Goal: Task Accomplishment & Management: Manage account settings

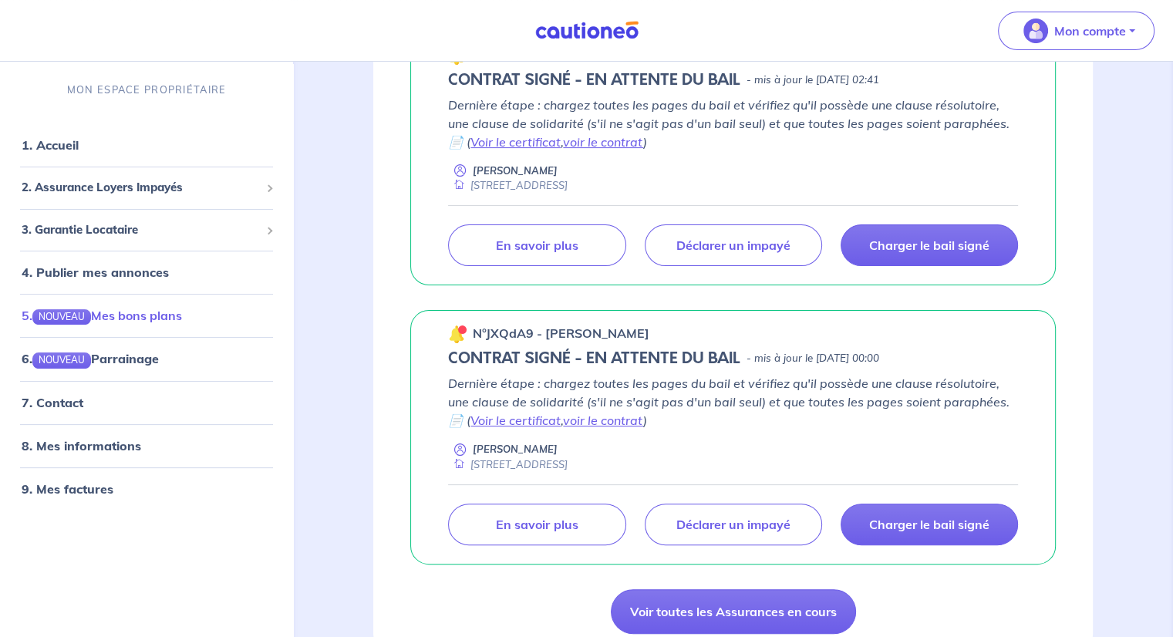
scroll to position [308, 0]
click at [72, 487] on link "9. Mes factures" at bounding box center [66, 487] width 89 height 15
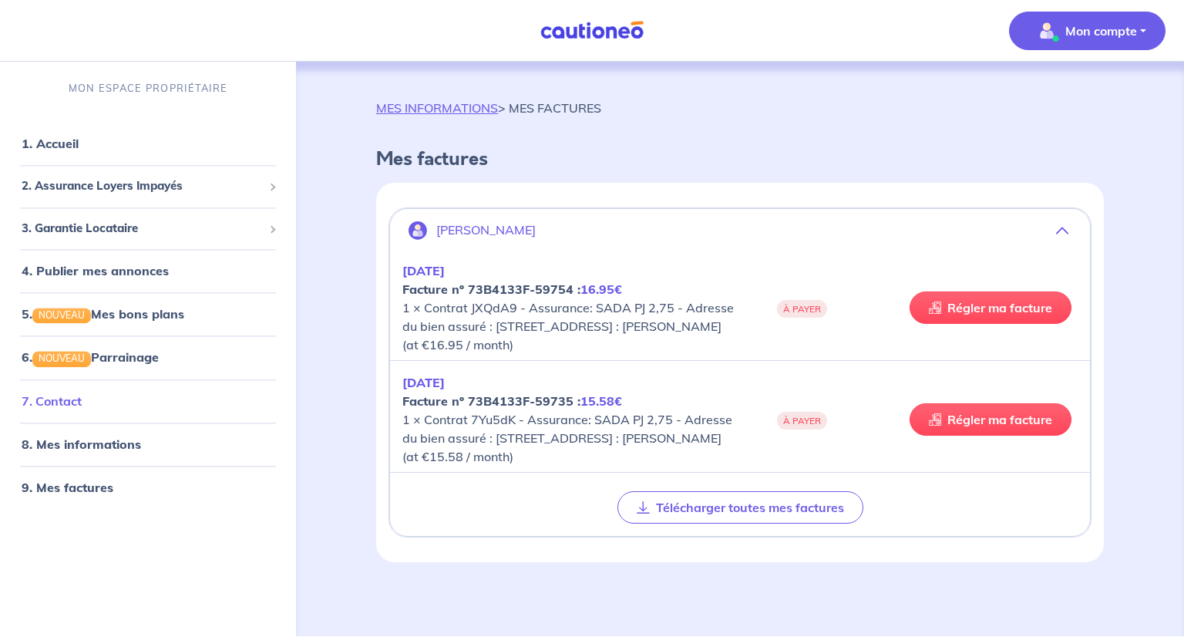
click at [73, 398] on link "7. Contact" at bounding box center [52, 400] width 60 height 15
click at [105, 189] on span "2. Assurance Loyers Impayés" at bounding box center [142, 187] width 241 height 18
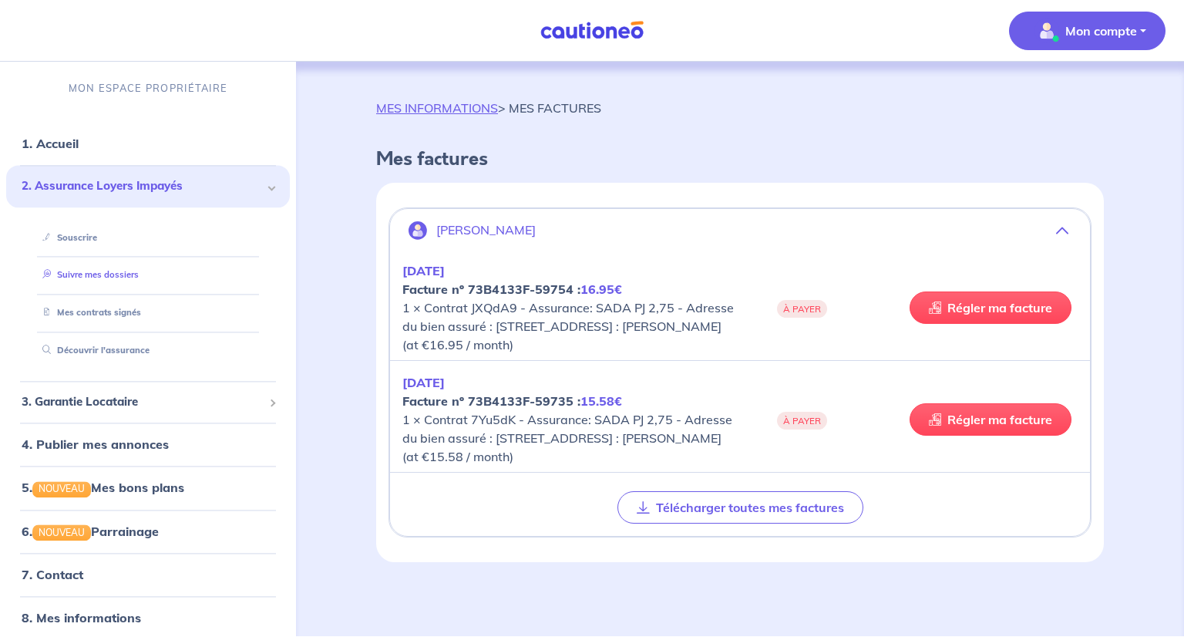
click at [87, 276] on link "Suivre mes dossiers" at bounding box center [87, 275] width 103 height 11
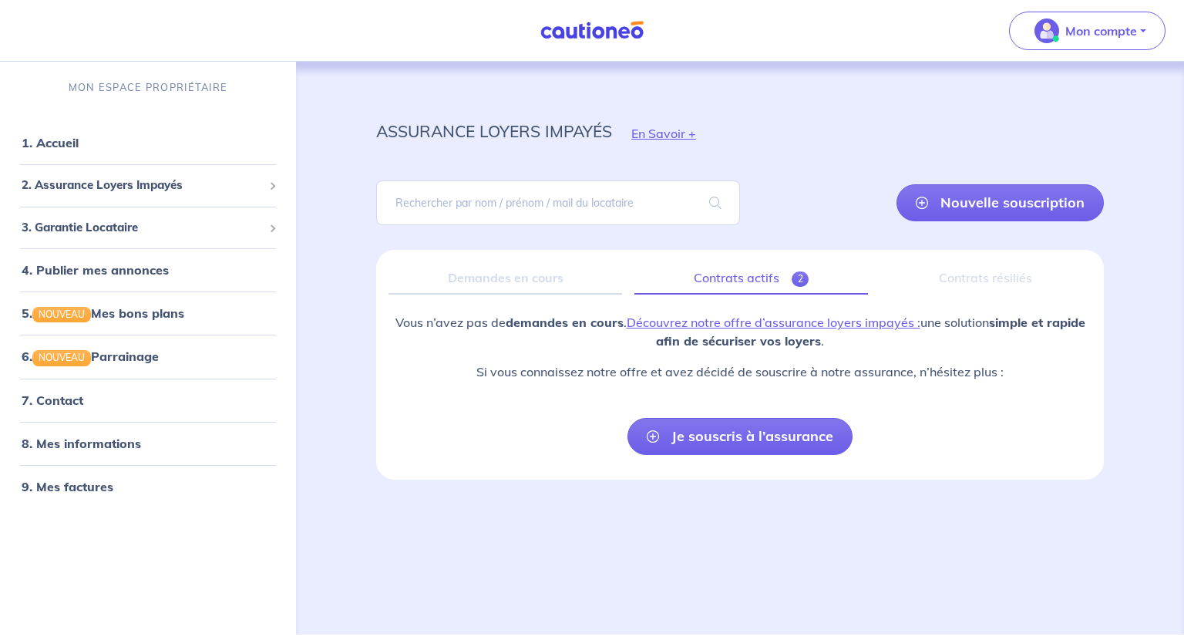
click at [744, 277] on link "Contrats actifs 2" at bounding box center [752, 278] width 234 height 32
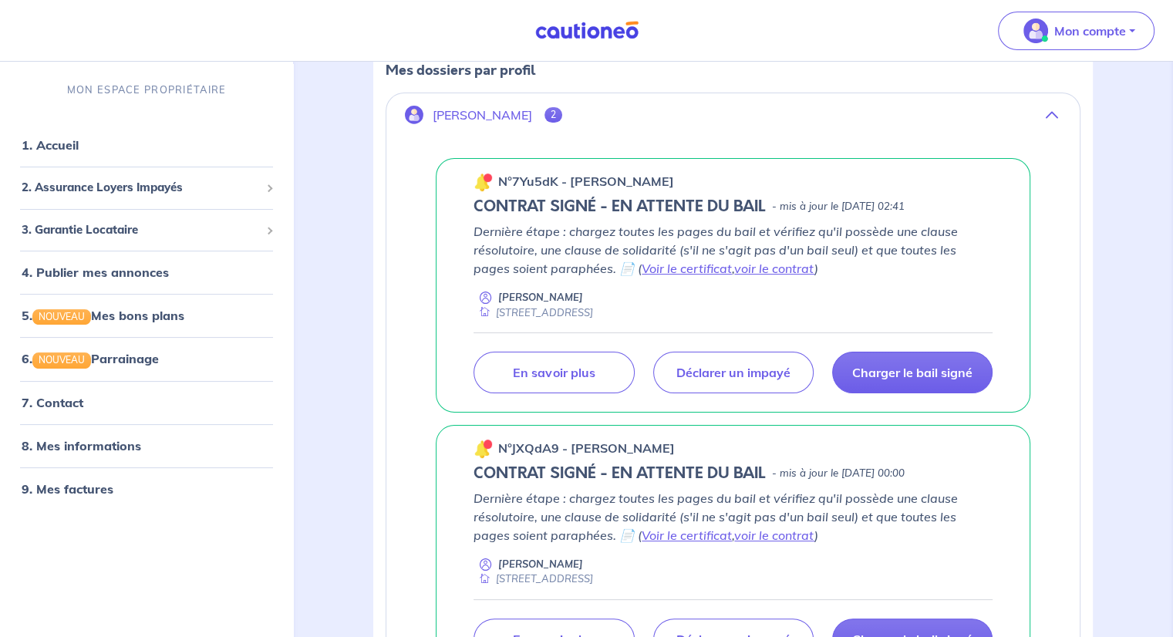
scroll to position [254, 0]
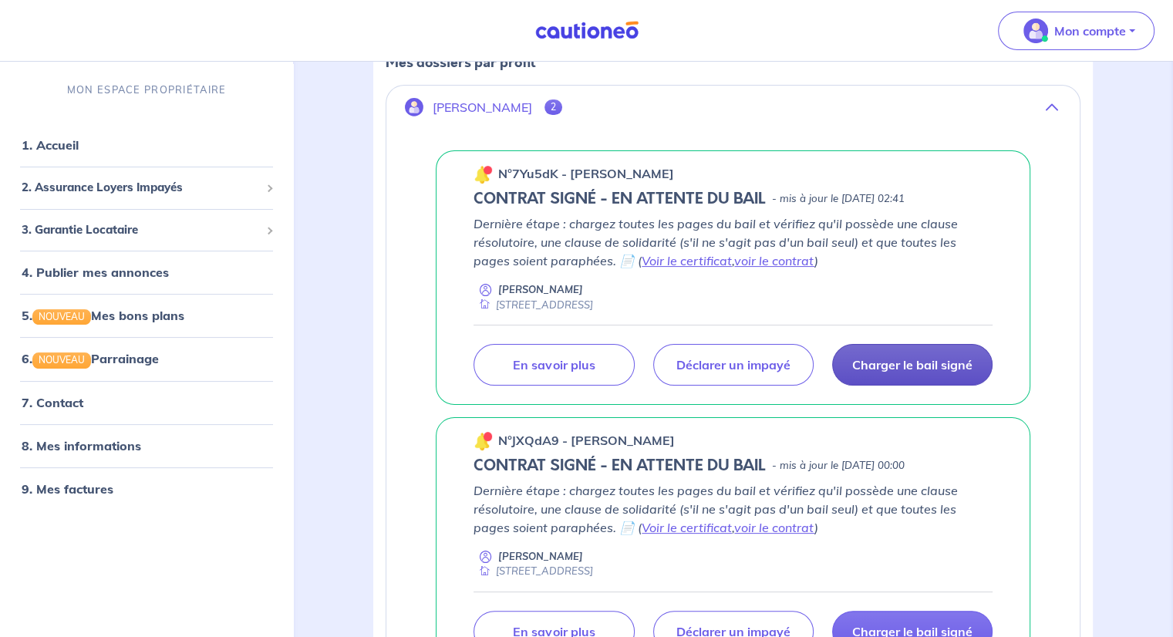
click at [907, 365] on p "Charger le bail signé" at bounding box center [912, 364] width 120 height 15
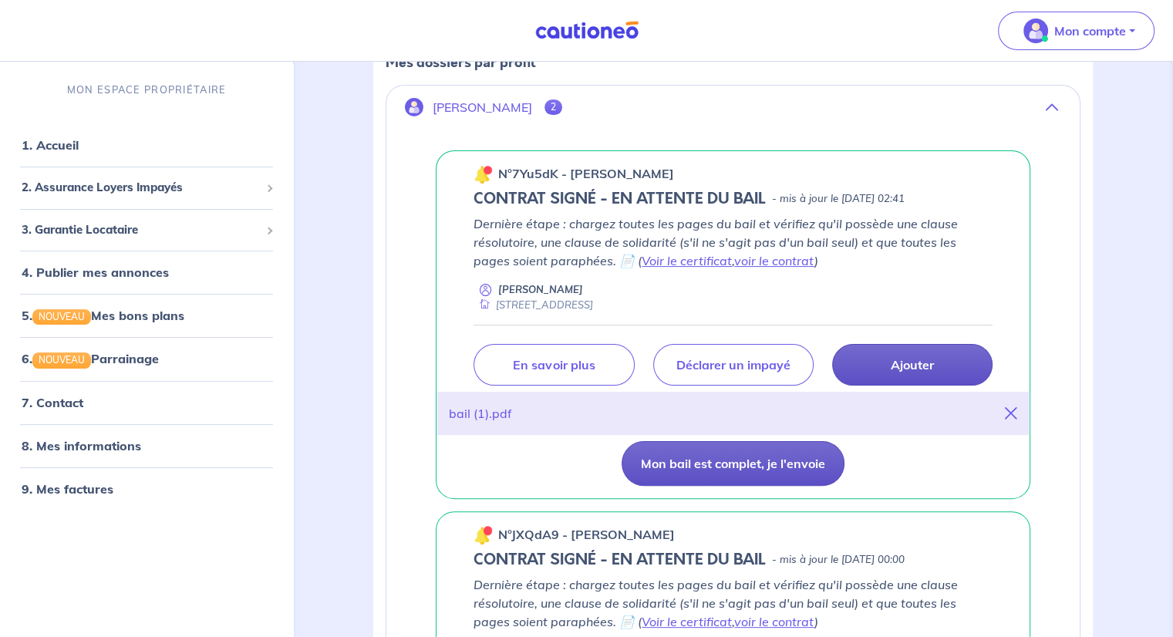
click at [756, 474] on button "Mon bail est complet, je l'envoie" at bounding box center [733, 463] width 223 height 45
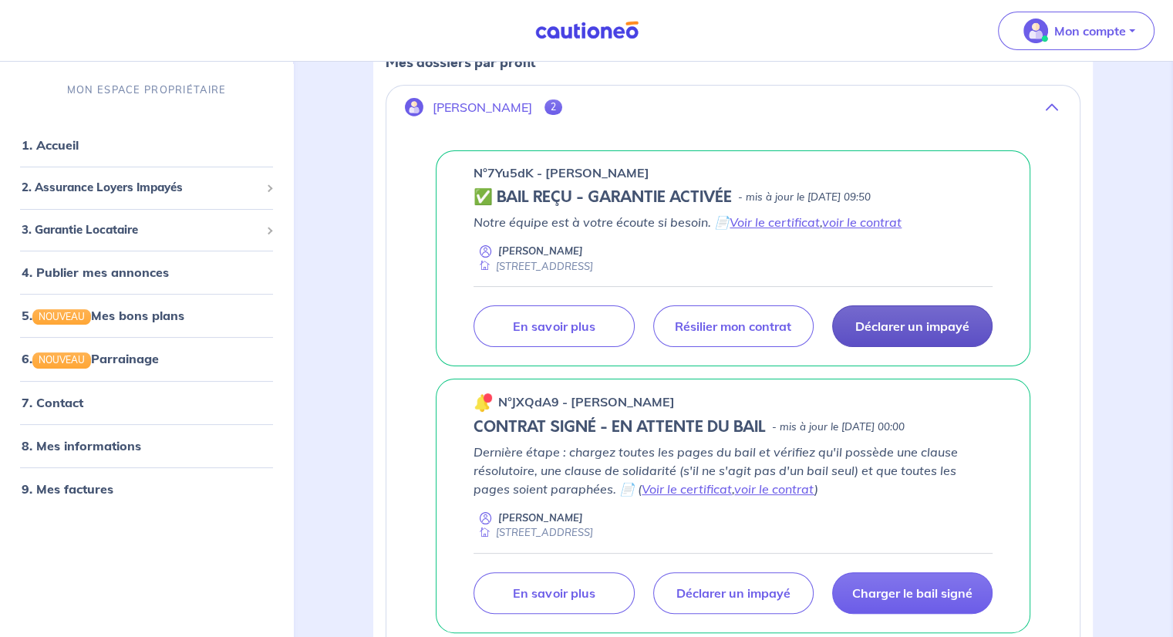
scroll to position [372, 0]
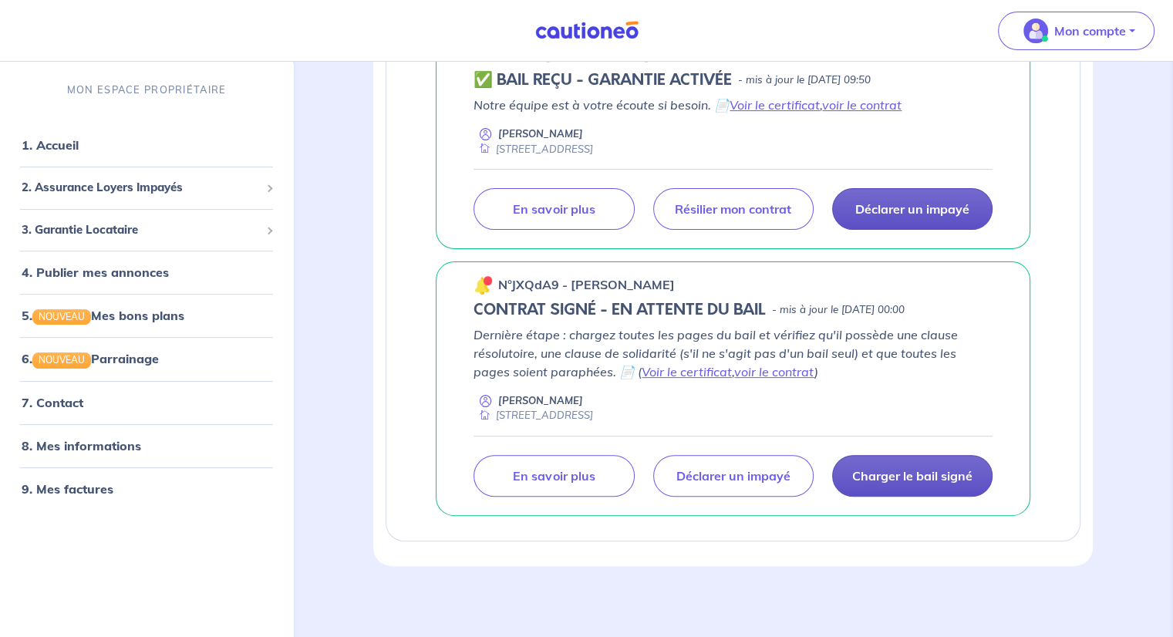
click at [894, 468] on p "Charger le bail signé" at bounding box center [912, 475] width 120 height 15
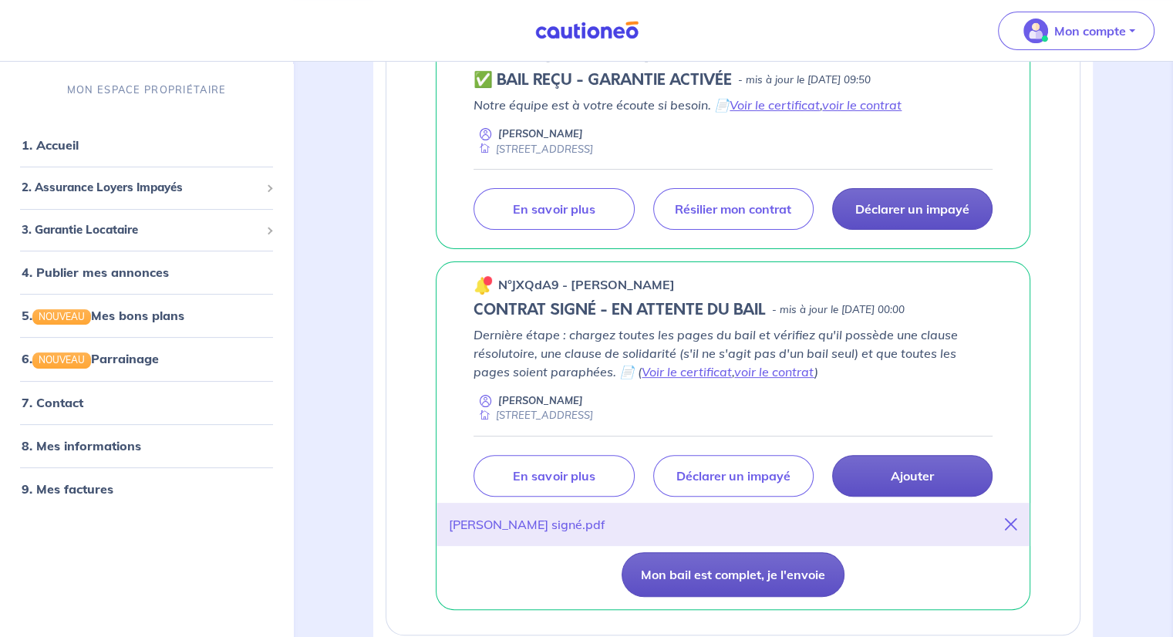
click at [758, 571] on button "Mon bail est complet, je l'envoie" at bounding box center [733, 574] width 223 height 45
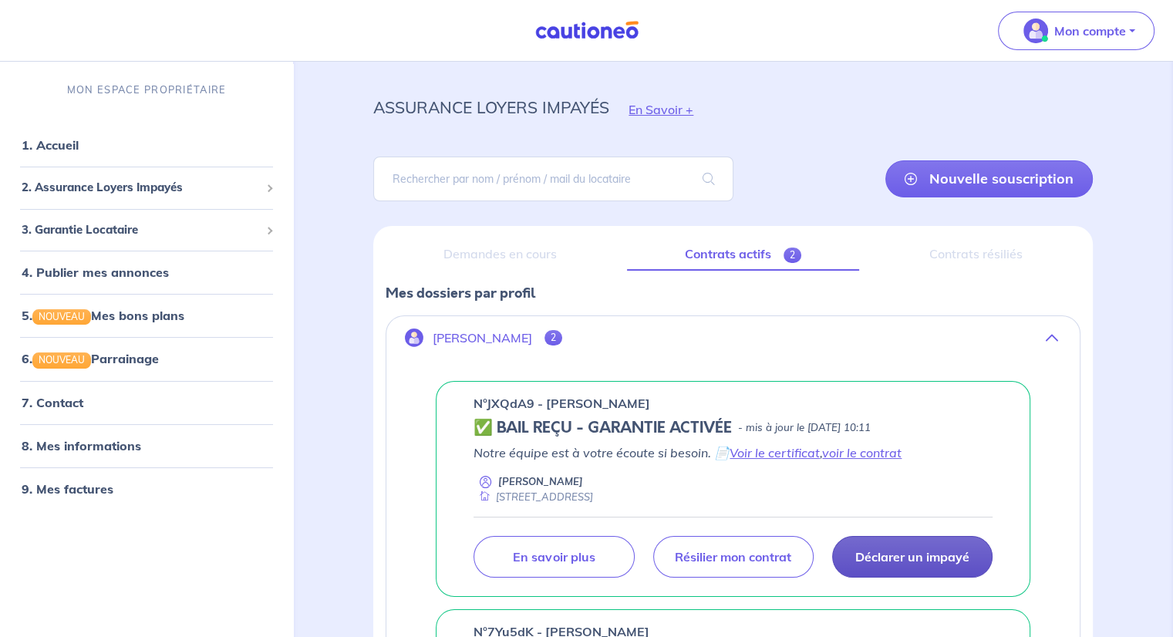
scroll to position [0, 0]
